Goal: Task Accomplishment & Management: Manage account settings

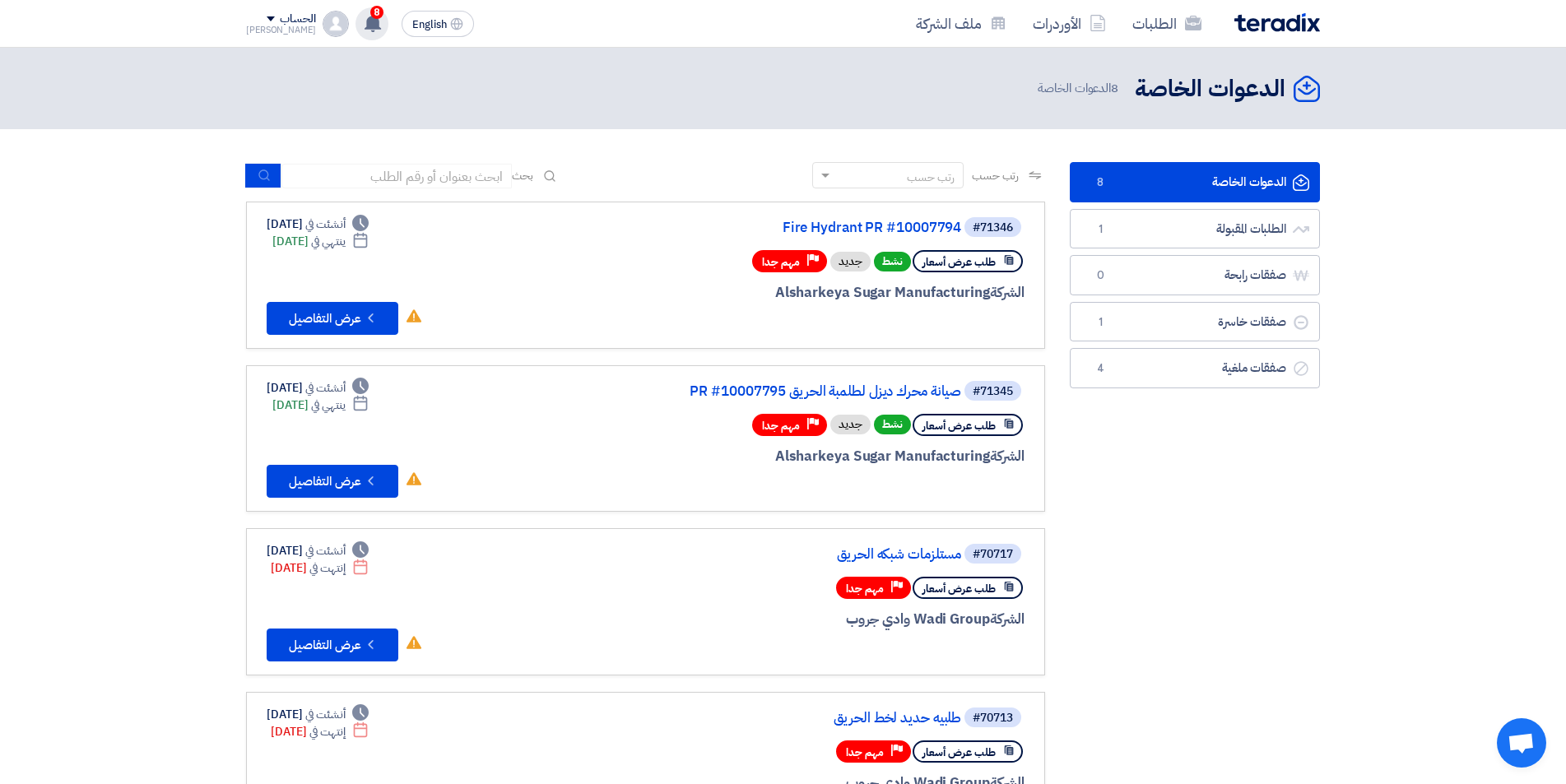
click at [356, 32] on div "8 تم نشر طلب عروض أسعار جديد - شاهد التفاصيل 21 hours ago تم نشر طلب عروض أسعار…" at bounding box center [372, 23] width 33 height 32
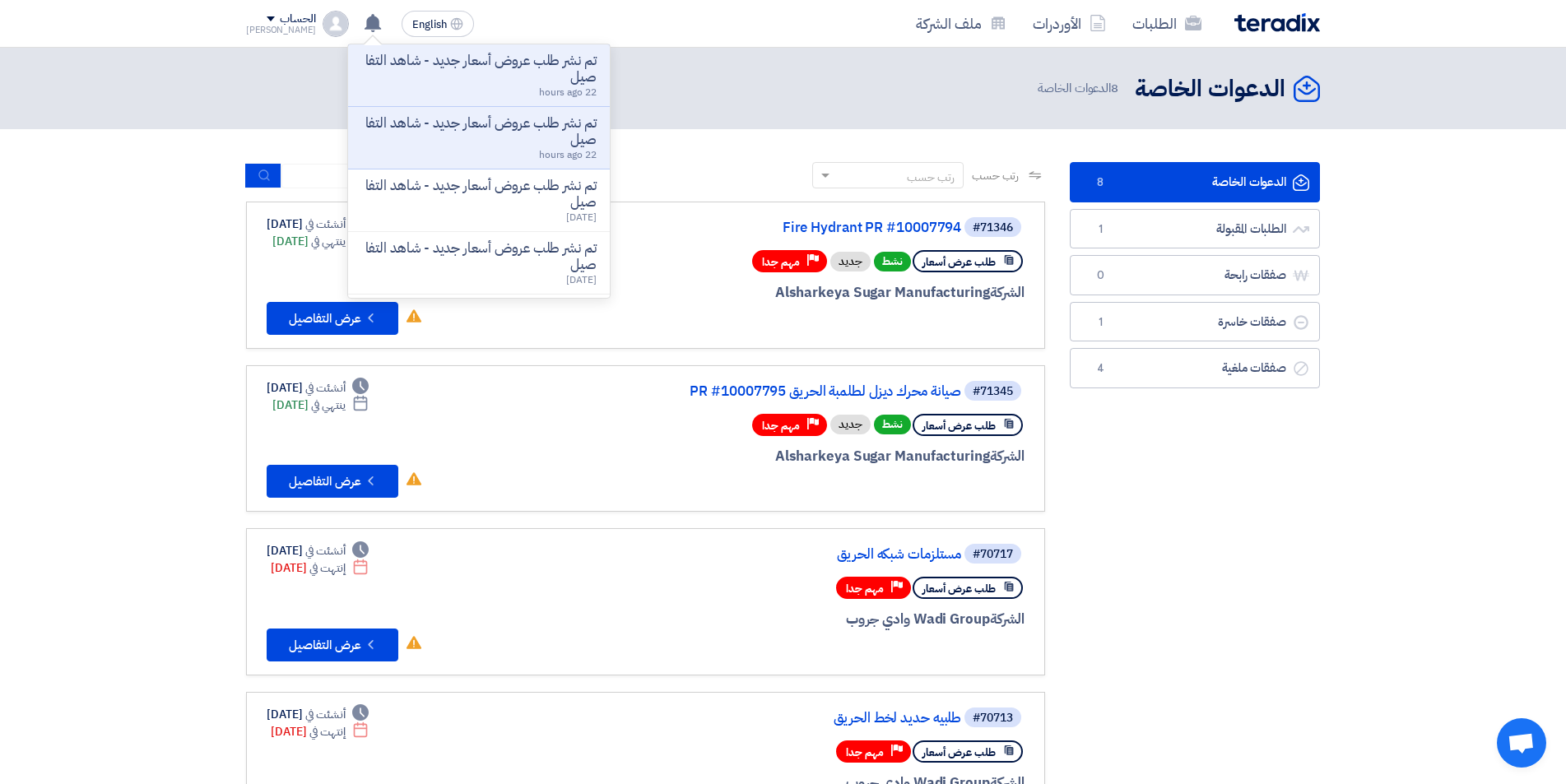
click at [640, 98] on div "الدعوات الخاصة الدعوات الخاصة 8 الدعوات الخاصة" at bounding box center [783, 88] width 1074 height 32
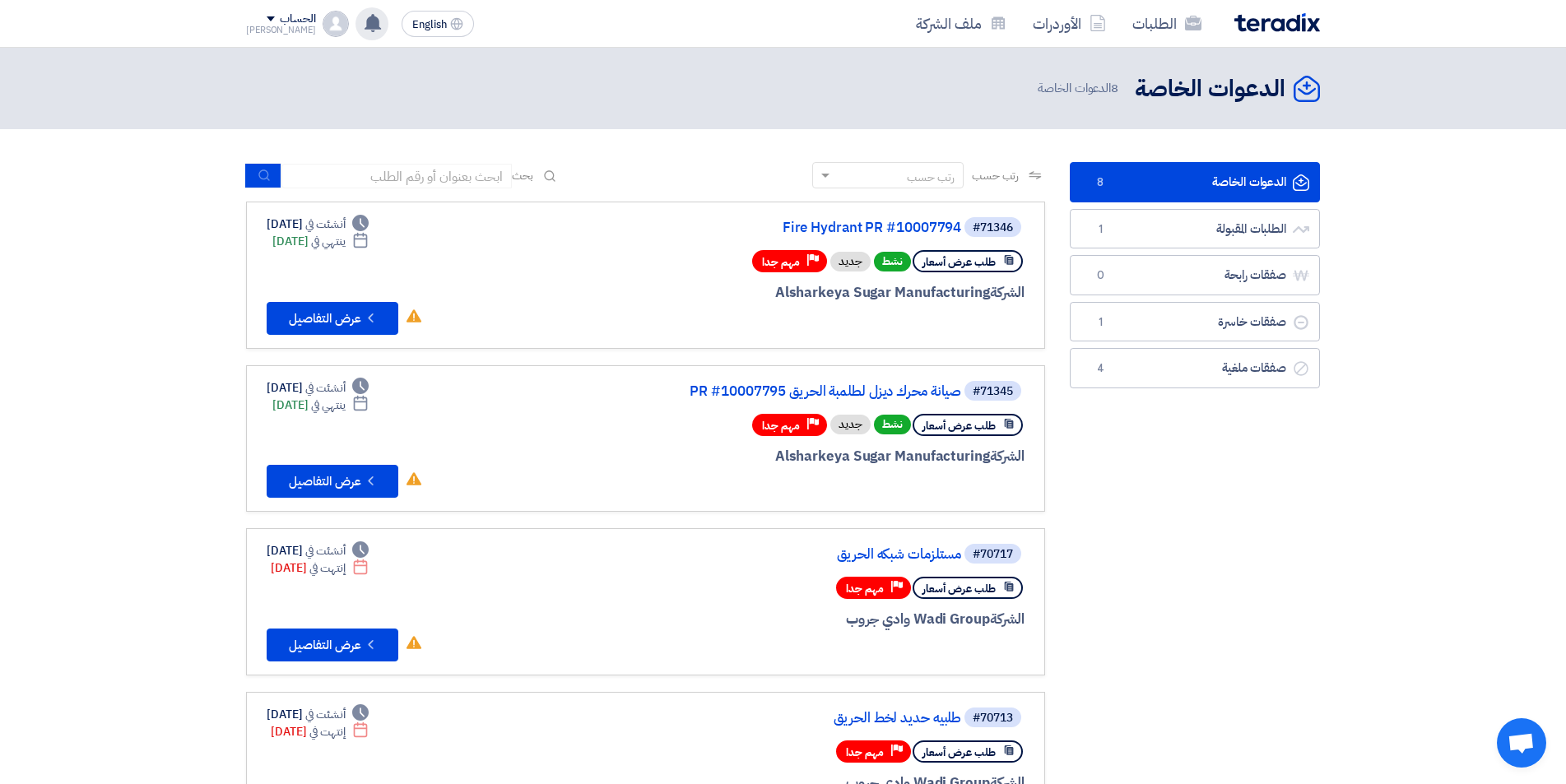
click at [363, 30] on icon at bounding box center [373, 23] width 18 height 18
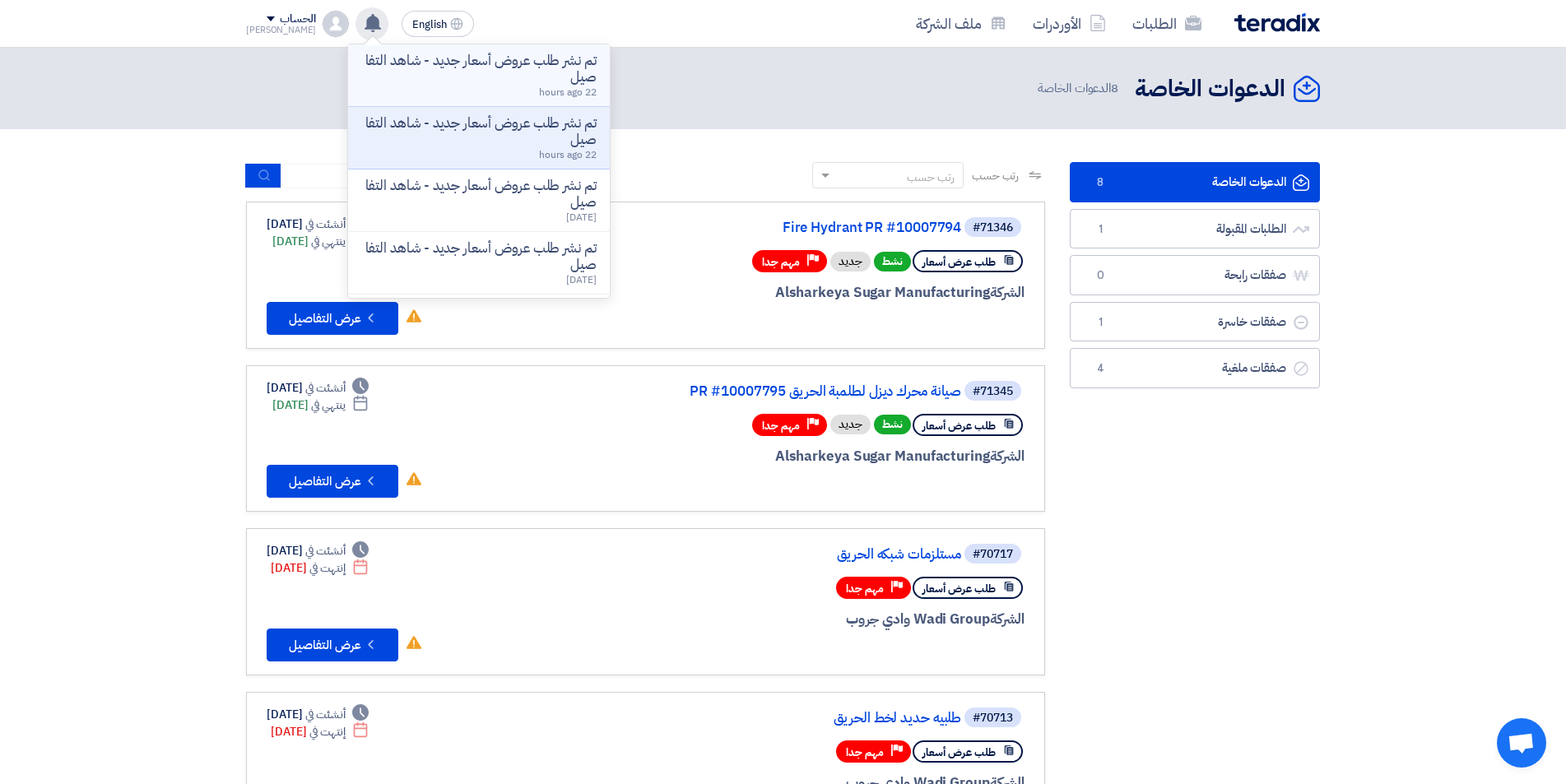
click at [443, 76] on p "تم نشر طلب عروض أسعار جديد - شاهد التفاصيل" at bounding box center [479, 68] width 235 height 32
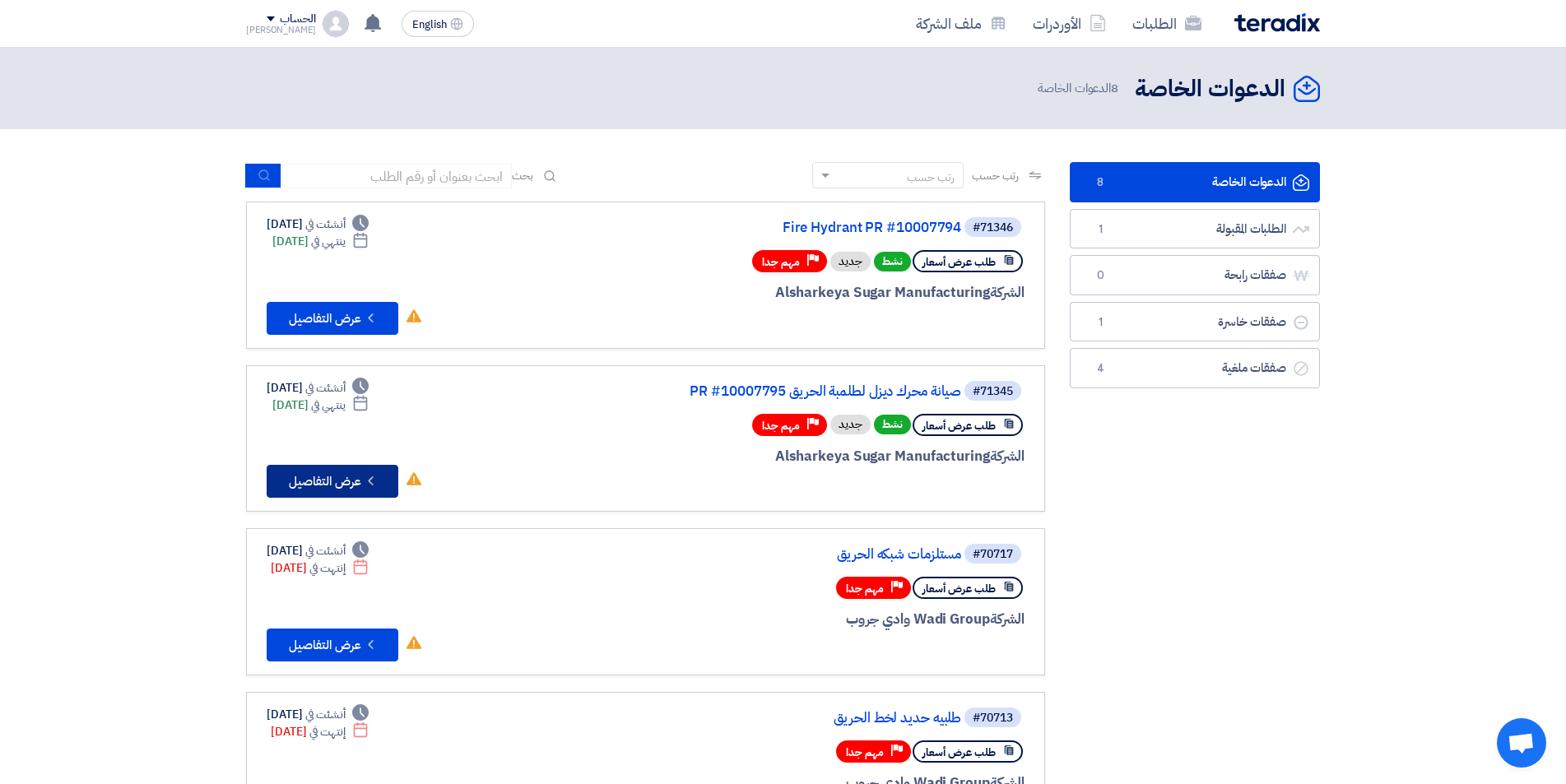
click at [347, 483] on button "Check details عرض التفاصيل" at bounding box center [333, 481] width 132 height 32
